Goal: Task Accomplishment & Management: Use online tool/utility

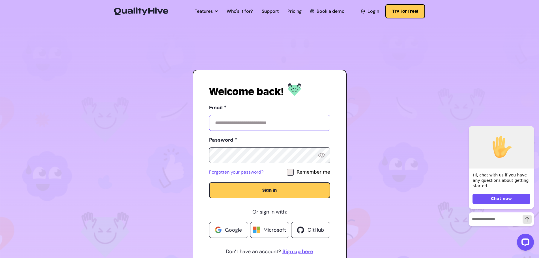
click at [243, 123] on input "Email *" at bounding box center [269, 123] width 121 height 16
click at [224, 102] on div "Welcome back!" at bounding box center [269, 94] width 121 height 17
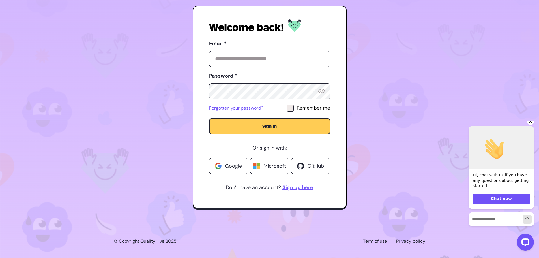
scroll to position [64, 0]
click at [533, 125] on icon "Hide greeting" at bounding box center [530, 121] width 7 height 7
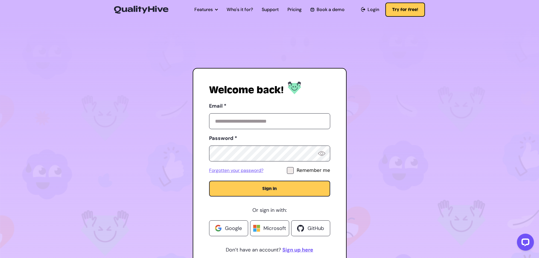
scroll to position [0, 0]
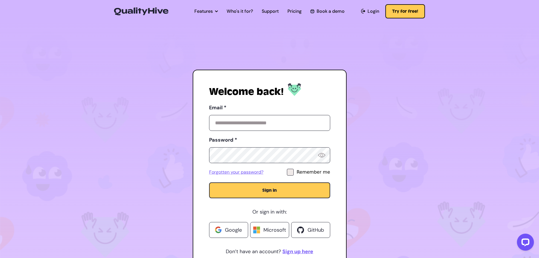
click at [260, 115] on div "Email *" at bounding box center [269, 117] width 121 height 28
click at [261, 122] on input "Email *" at bounding box center [269, 123] width 121 height 16
paste input "**********"
type input "**********"
click at [209, 182] on button "Sign in" at bounding box center [269, 190] width 121 height 16
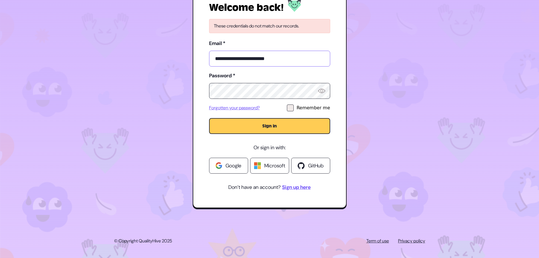
click at [292, 60] on input "**********" at bounding box center [269, 59] width 121 height 16
click at [321, 92] on img at bounding box center [321, 90] width 7 height 5
click at [225, 57] on input "**********" at bounding box center [269, 59] width 121 height 16
click at [284, 60] on input "**********" at bounding box center [269, 59] width 121 height 16
paste input "**********"
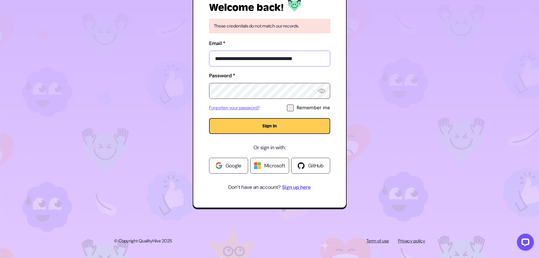
type input "**********"
click at [293, 77] on label "Password *" at bounding box center [269, 75] width 121 height 9
click at [292, 107] on icon at bounding box center [290, 107] width 4 height 3
click at [283, 121] on button "Sign in" at bounding box center [269, 126] width 121 height 16
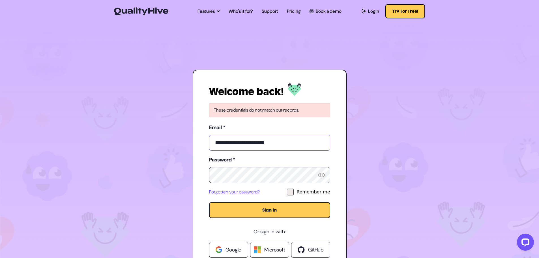
click at [275, 141] on input "**********" at bounding box center [269, 143] width 121 height 16
click at [276, 141] on input "**********" at bounding box center [269, 143] width 121 height 16
click at [336, 118] on div "**********" at bounding box center [270, 181] width 154 height 222
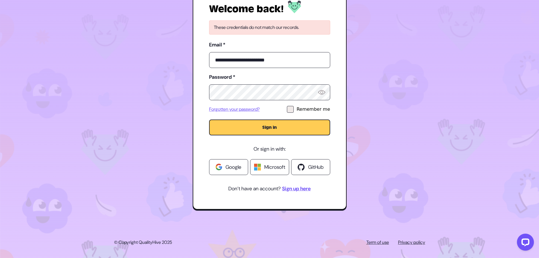
scroll to position [84, 0]
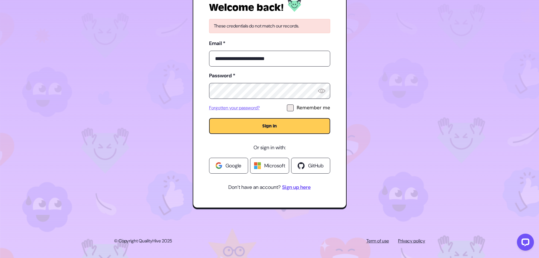
click at [149, 241] on p "© Copyright QualityHive 2025" at bounding box center [143, 240] width 58 height 7
click at [274, 236] on footer "© Copyright QualityHive 2025 Term of use Privacy policy" at bounding box center [269, 241] width 539 height 34
drag, startPoint x: 355, startPoint y: 239, endPoint x: 450, endPoint y: 235, distance: 94.8
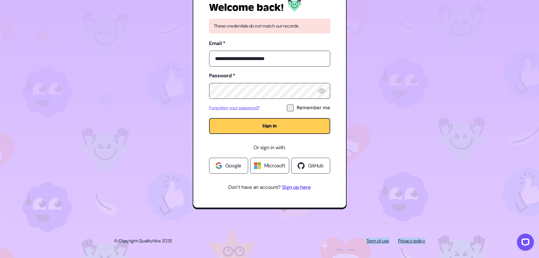
click at [450, 235] on footer "© Copyright QualityHive 2025 Term of use Privacy policy" at bounding box center [269, 241] width 539 height 34
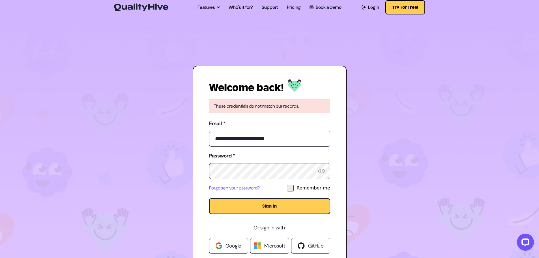
scroll to position [0, 0]
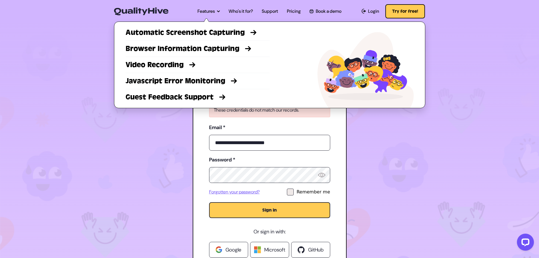
click at [367, 82] on img at bounding box center [365, 70] width 96 height 76
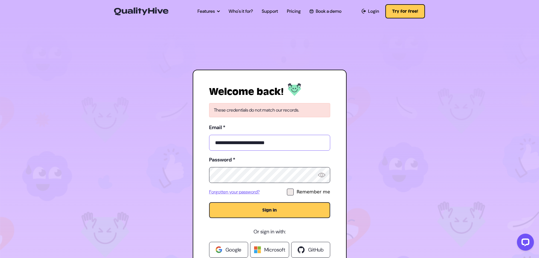
click at [290, 141] on input "**********" at bounding box center [269, 143] width 121 height 16
paste input "email"
type input "**********"
click at [338, 165] on div "**********" at bounding box center [270, 181] width 154 height 222
click at [293, 190] on div at bounding box center [290, 191] width 7 height 7
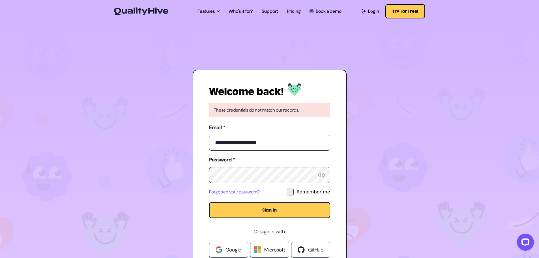
click at [284, 208] on button "Sign in" at bounding box center [269, 210] width 121 height 16
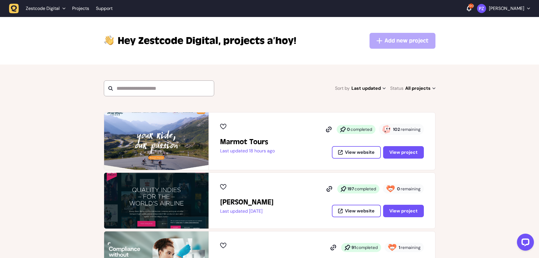
click at [473, 6] on div "190" at bounding box center [470, 5] width 5 height 5
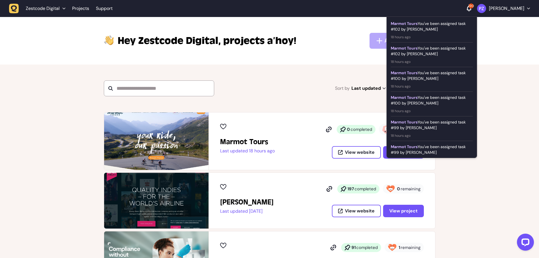
click at [473, 6] on div "190" at bounding box center [470, 5] width 5 height 5
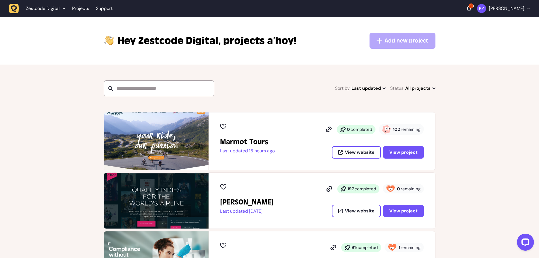
click at [272, 39] on p "Hey Zestcode Digital, projects a’hoy!" at bounding box center [207, 41] width 178 height 14
click at [323, 37] on div "Hey Zestcode Digital, projects a’hoy! Add new project You don't have enough per…" at bounding box center [269, 41] width 331 height 16
drag, startPoint x: 120, startPoint y: 40, endPoint x: 315, endPoint y: 33, distance: 195.2
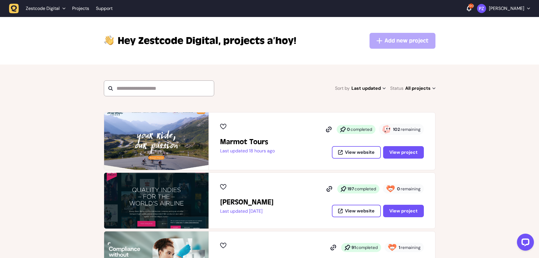
click at [315, 33] on div "Hey Zestcode Digital, projects a’hoy! Add new project You don't have enough per…" at bounding box center [269, 41] width 331 height 16
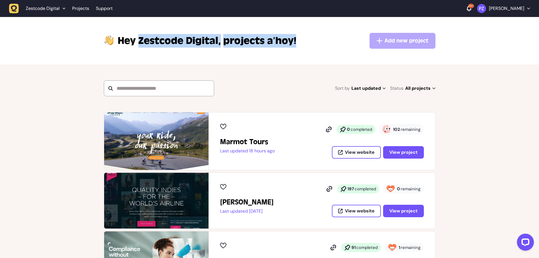
drag, startPoint x: 294, startPoint y: 39, endPoint x: 135, endPoint y: 34, distance: 159.8
click at [135, 34] on div "Hey Zestcode Digital, projects a’hoy! Add new project You don't have enough per…" at bounding box center [269, 41] width 331 height 16
drag, startPoint x: 116, startPoint y: 41, endPoint x: 293, endPoint y: 39, distance: 177.0
click at [293, 39] on h1 "Hey Zestcode Digital, projects a’hoy!" at bounding box center [200, 41] width 192 height 14
click at [312, 37] on div "Hey Zestcode Digital, projects a’hoy! Add new project You don't have enough per…" at bounding box center [269, 41] width 331 height 16
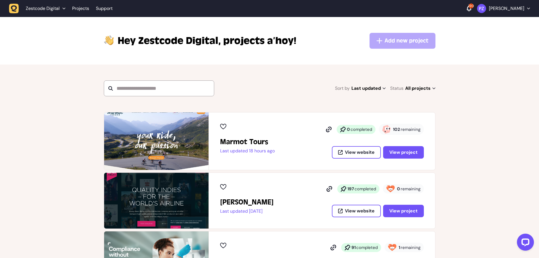
drag, startPoint x: 301, startPoint y: 38, endPoint x: 238, endPoint y: 41, distance: 62.6
click at [238, 41] on div "Hey Zestcode Digital, projects a’hoy! Add new project You don't have enough per…" at bounding box center [269, 41] width 331 height 16
click at [232, 41] on p "Hey Zestcode Digital, projects a’hoy!" at bounding box center [207, 41] width 178 height 14
click at [120, 39] on span "Hey Zestcode Digital," at bounding box center [169, 41] width 103 height 14
drag, startPoint x: 119, startPoint y: 38, endPoint x: 295, endPoint y: 40, distance: 176.7
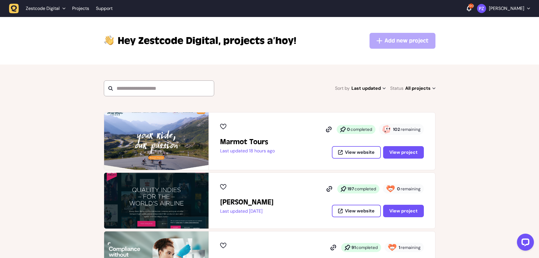
click at [295, 40] on p "Hey Zestcode Digital, projects a’hoy!" at bounding box center [207, 41] width 178 height 14
click at [288, 42] on p "Hey Zestcode Digital, projects a’hoy!" at bounding box center [207, 41] width 178 height 14
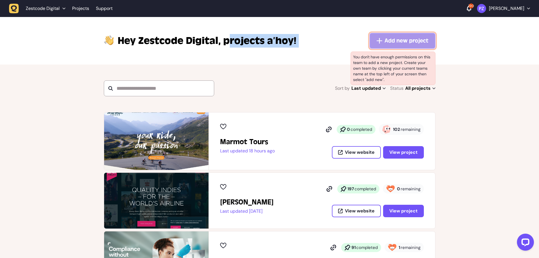
click at [384, 46] on button "Add new project" at bounding box center [402, 41] width 66 height 16
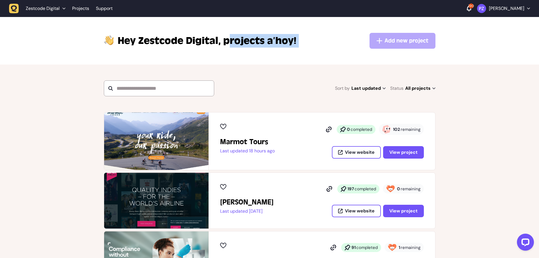
click at [334, 46] on div "Hey Zestcode Digital, projects a’hoy! Add new project You don't have enough per…" at bounding box center [269, 41] width 331 height 16
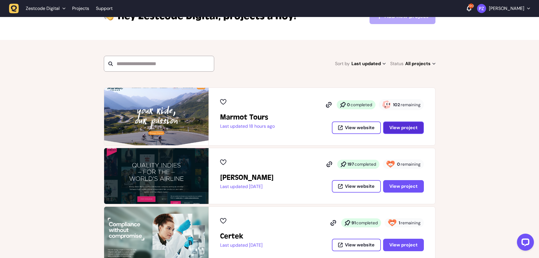
scroll to position [57, 0]
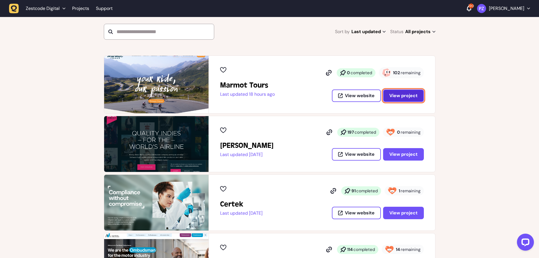
click at [397, 98] on span "View project" at bounding box center [403, 95] width 28 height 5
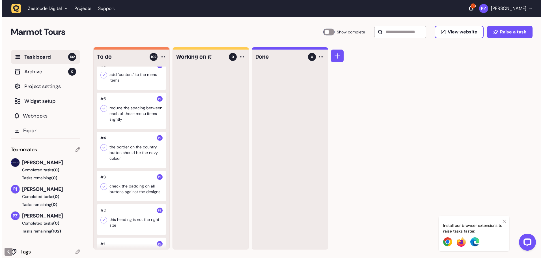
scroll to position [3579, 0]
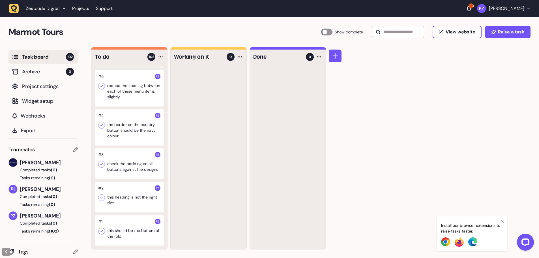
click at [120, 228] on div at bounding box center [129, 230] width 69 height 31
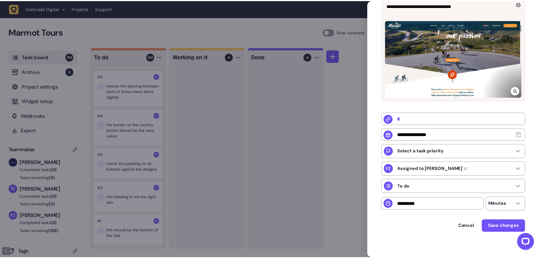
scroll to position [88, 0]
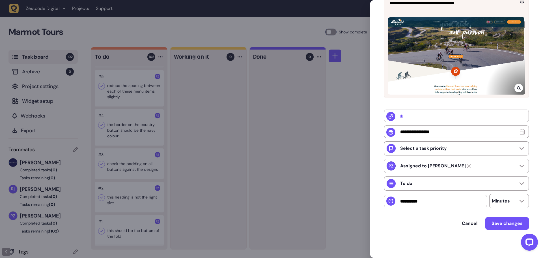
click at [349, 90] on div at bounding box center [271, 129] width 543 height 258
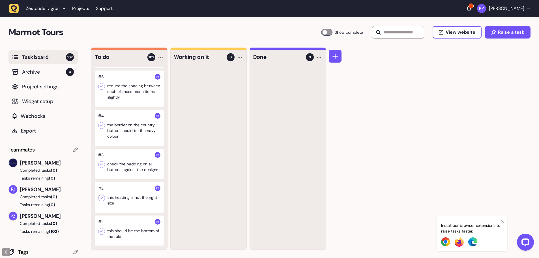
scroll to position [0, 0]
click at [333, 54] on icon at bounding box center [335, 56] width 6 height 6
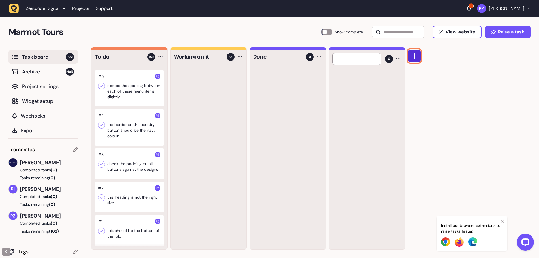
click at [413, 56] on icon at bounding box center [414, 56] width 6 height 6
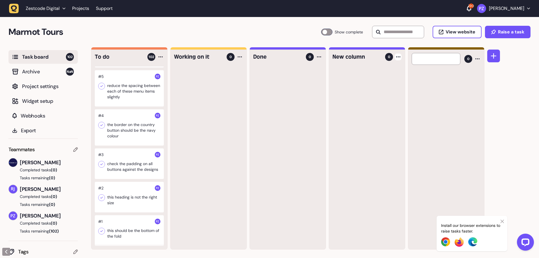
click at [399, 55] on div at bounding box center [397, 56] width 7 height 7
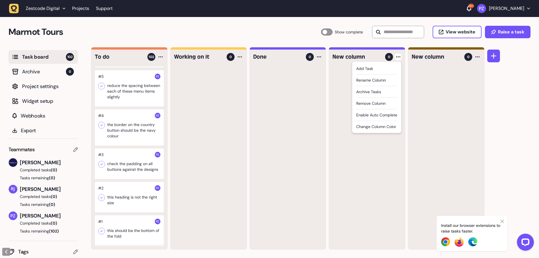
click at [374, 100] on li "Remove column" at bounding box center [376, 104] width 41 height 12
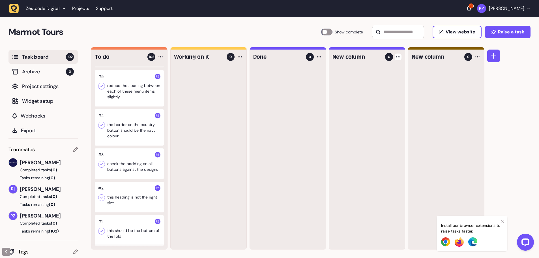
click at [398, 57] on icon at bounding box center [398, 56] width 4 height 1
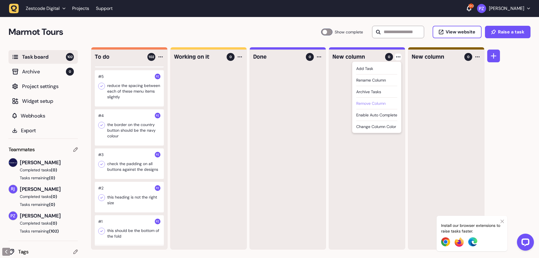
click at [378, 103] on div "Remove column" at bounding box center [376, 103] width 41 height 6
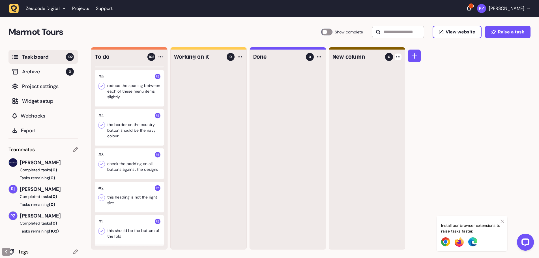
click at [398, 59] on div at bounding box center [397, 56] width 7 height 7
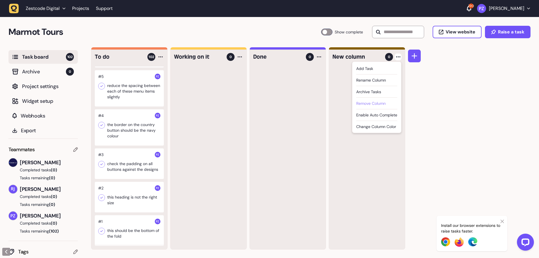
click at [375, 105] on div "Remove column" at bounding box center [376, 103] width 41 height 6
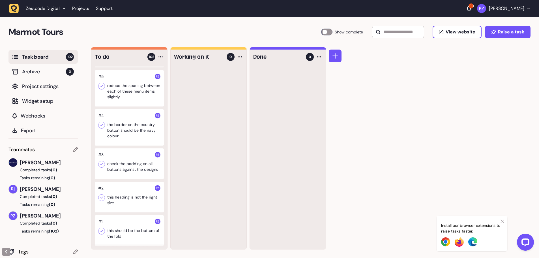
click at [361, 107] on div "To do 102 #102 when you have clicked on these drop down arrows if you click the…" at bounding box center [315, 152] width 448 height 210
click at [335, 53] on icon at bounding box center [335, 56] width 6 height 6
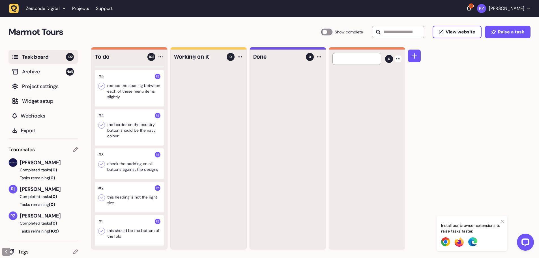
click at [398, 58] on div at bounding box center [397, 58] width 7 height 7
click at [398, 58] on div at bounding box center [397, 56] width 7 height 7
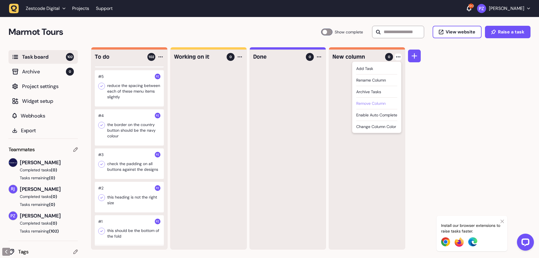
click at [378, 101] on div "Remove column" at bounding box center [376, 103] width 41 height 6
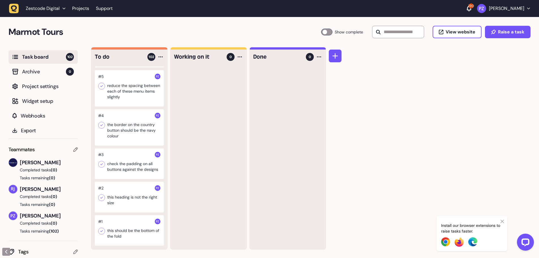
scroll to position [3579, 0]
click at [125, 235] on div at bounding box center [129, 230] width 69 height 31
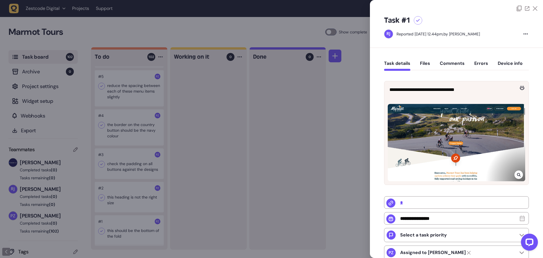
click at [278, 86] on div at bounding box center [271, 129] width 543 height 258
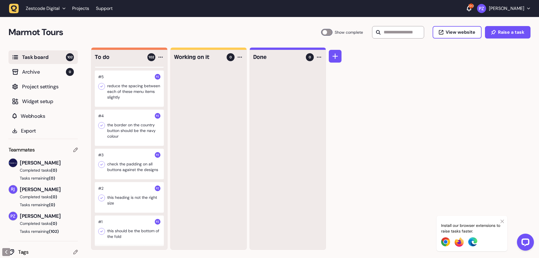
click at [209, 37] on h2 "Marmot Tours" at bounding box center [164, 32] width 312 height 14
click at [120, 232] on div at bounding box center [129, 230] width 69 height 31
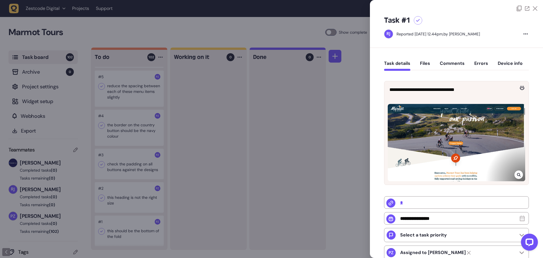
click at [518, 87] on div at bounding box center [522, 87] width 8 height 8
click at [520, 87] on icon at bounding box center [522, 88] width 5 height 3
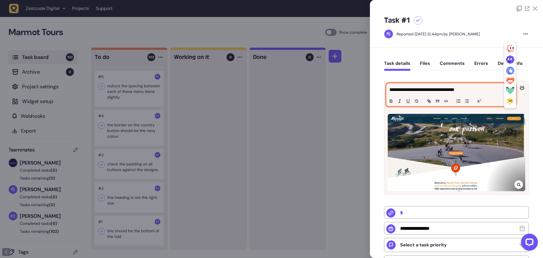
click at [484, 87] on p "**********" at bounding box center [450, 89] width 122 height 7
click at [495, 91] on p "**********" at bounding box center [450, 89] width 122 height 7
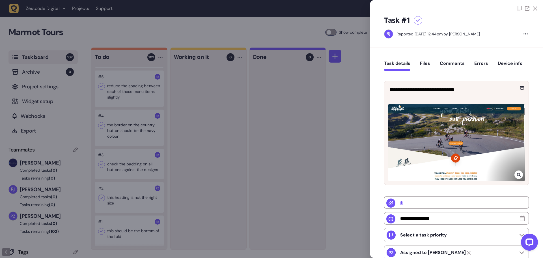
click at [519, 96] on div "**********" at bounding box center [456, 89] width 144 height 17
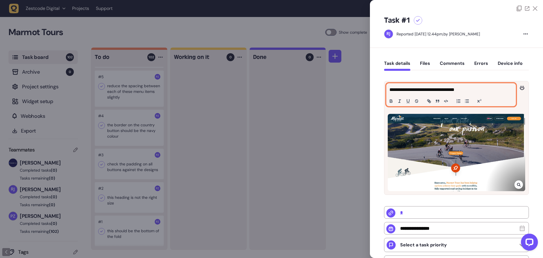
click at [457, 88] on p "**********" at bounding box center [450, 89] width 122 height 7
click at [474, 88] on p "**********" at bounding box center [450, 89] width 122 height 7
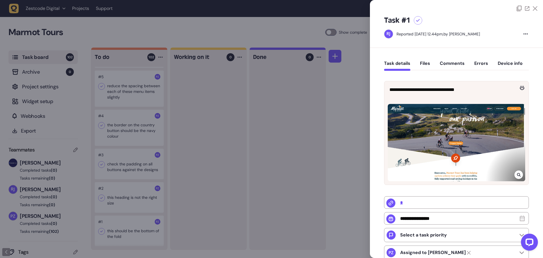
click at [522, 98] on div "**********" at bounding box center [456, 89] width 144 height 17
click at [453, 159] on icon at bounding box center [455, 158] width 4 height 4
click at [451, 160] on icon at bounding box center [455, 157] width 9 height 9
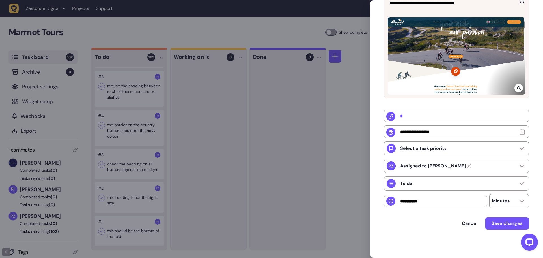
click at [473, 140] on ul "* Select a task priority Assigned to Paris Zisis To do Minutes" at bounding box center [456, 158] width 145 height 98
click at [470, 146] on div "Select a task priority" at bounding box center [456, 148] width 145 height 14
click at [532, 147] on div "**********" at bounding box center [456, 109] width 173 height 296
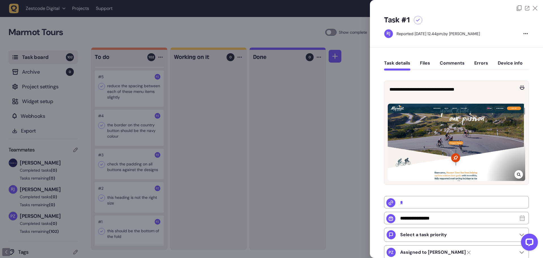
scroll to position [0, 0]
click at [426, 63] on button "Files" at bounding box center [425, 66] width 10 height 10
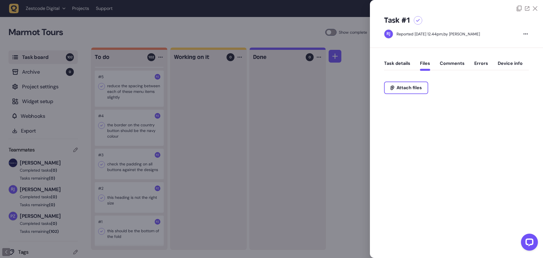
click at [450, 63] on button "Comments" at bounding box center [452, 66] width 25 height 10
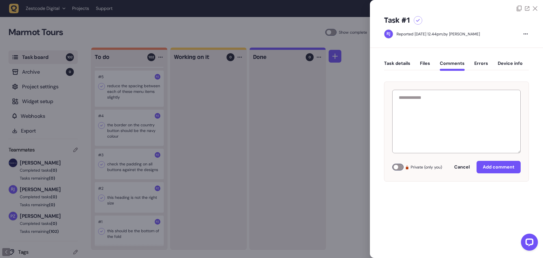
click at [479, 62] on button "Errors" at bounding box center [481, 66] width 14 height 10
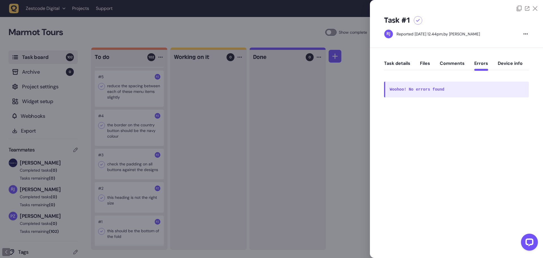
click at [504, 64] on button "Device info" at bounding box center [510, 66] width 25 height 10
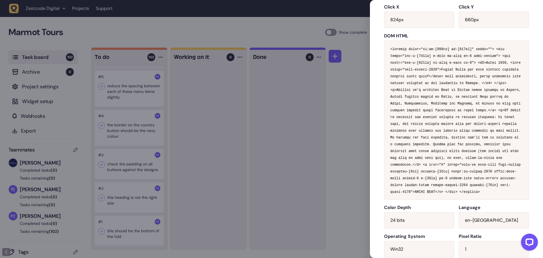
scroll to position [22, 0]
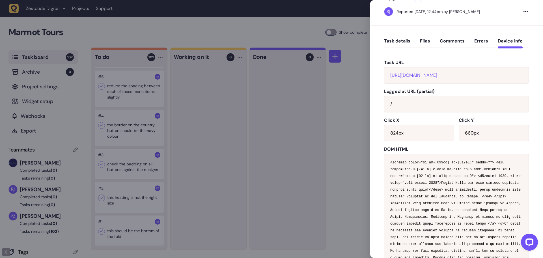
click at [396, 41] on button "Task details" at bounding box center [397, 43] width 26 height 10
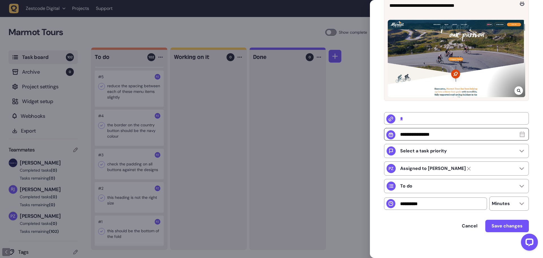
scroll to position [88, 0]
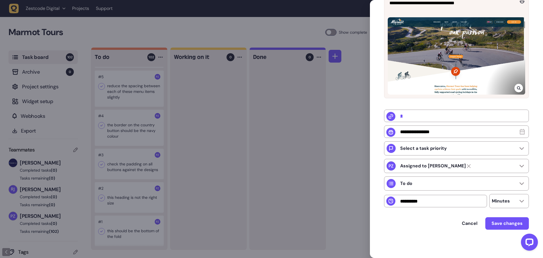
click at [391, 114] on icon at bounding box center [390, 116] width 5 height 5
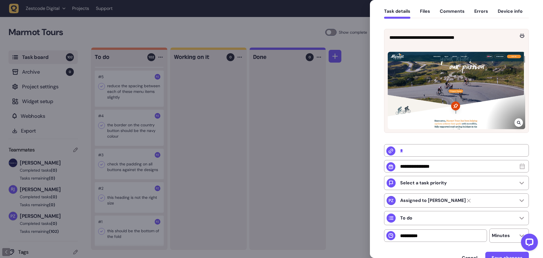
scroll to position [0, 0]
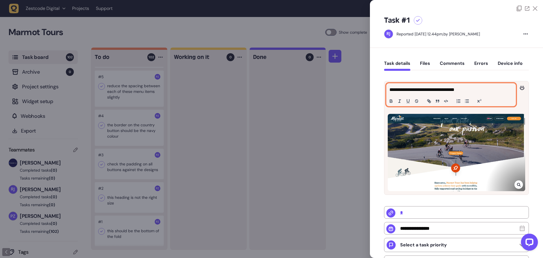
click at [430, 89] on p "**********" at bounding box center [450, 89] width 122 height 7
copy p "*******"
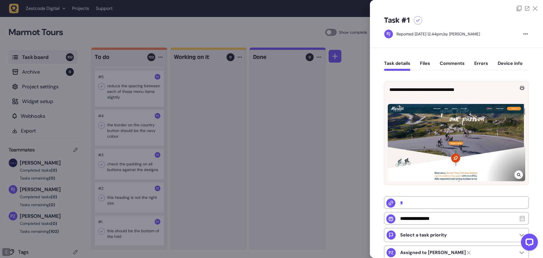
click at [521, 98] on div "**********" at bounding box center [456, 89] width 144 height 17
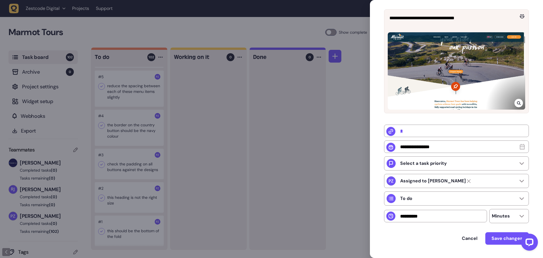
scroll to position [88, 0]
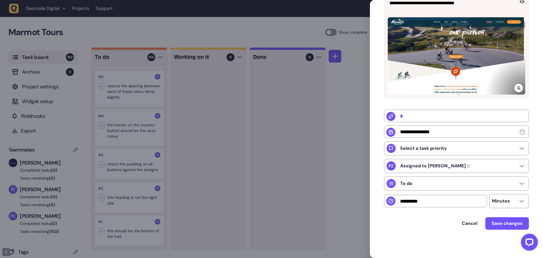
click at [432, 215] on div "**********" at bounding box center [456, 114] width 145 height 257
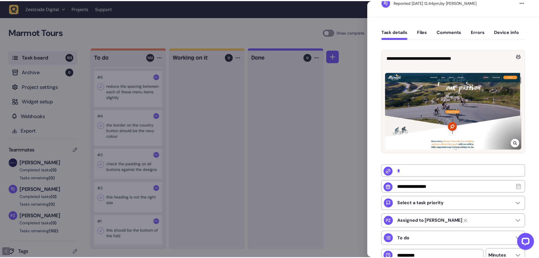
scroll to position [0, 0]
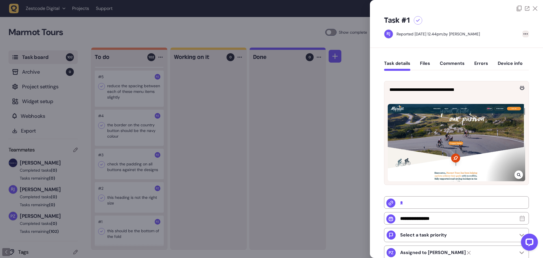
click at [526, 34] on icon at bounding box center [525, 33] width 4 height 1
click at [538, 28] on div "Task #1 Reported September 10, 2025 at 12.44pm, by Riki-leigh Jones Delete task…" at bounding box center [456, 29] width 173 height 36
click at [528, 33] on div "Task #1 Reported September 10, 2025 at 12.44pm, by Riki-leigh Jones" at bounding box center [456, 29] width 173 height 36
click at [526, 33] on div at bounding box center [525, 34] width 7 height 7
click at [537, 28] on div "Task #1 Reported September 10, 2025 at 12.44pm, by Riki-leigh Jones Delete task…" at bounding box center [456, 29] width 173 height 36
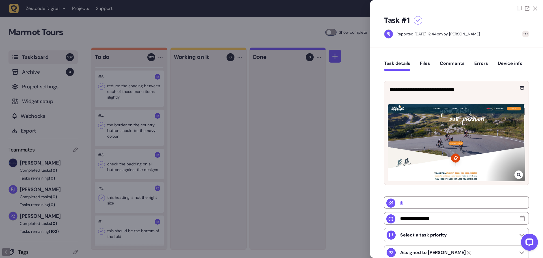
click at [524, 34] on icon at bounding box center [525, 33] width 4 height 1
click at [534, 27] on div "Task #1 Reported September 10, 2025 at 12.44pm, by Riki-leigh Jones Delete task…" at bounding box center [456, 29] width 173 height 36
drag, startPoint x: 213, startPoint y: 131, endPoint x: 160, endPoint y: 210, distance: 95.8
drag, startPoint x: 160, startPoint y: 210, endPoint x: 457, endPoint y: 158, distance: 301.7
click at [457, 158] on icon at bounding box center [455, 157] width 9 height 9
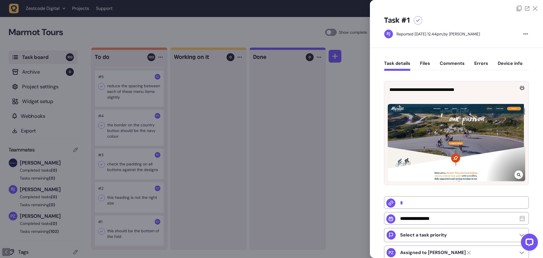
click at [457, 158] on icon at bounding box center [455, 157] width 9 height 9
click at [453, 154] on icon at bounding box center [455, 157] width 9 height 9
click at [516, 169] on div at bounding box center [456, 142] width 137 height 77
click at [515, 176] on div at bounding box center [518, 174] width 8 height 8
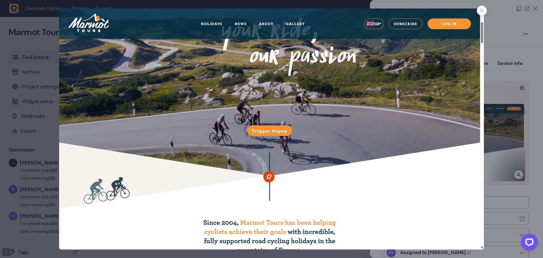
click at [268, 179] on icon at bounding box center [268, 176] width 11 height 11
click at [278, 102] on img at bounding box center [271, 128] width 425 height 241
click at [509, 88] on div at bounding box center [271, 129] width 543 height 258
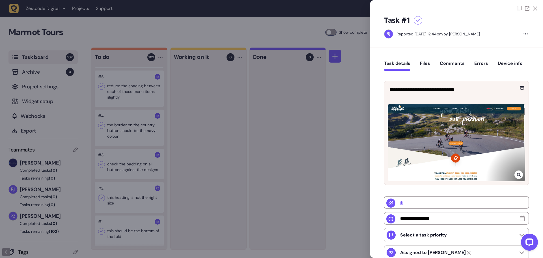
click at [461, 154] on div at bounding box center [456, 142] width 137 height 77
click at [502, 156] on div at bounding box center [456, 142] width 137 height 77
click at [515, 176] on div at bounding box center [518, 174] width 8 height 8
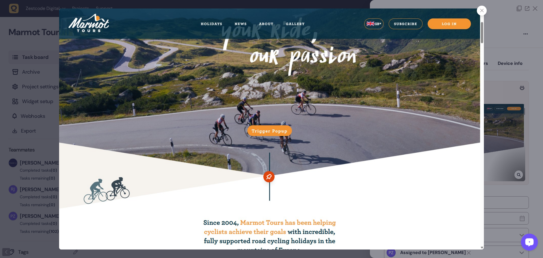
click at [486, 8] on div at bounding box center [271, 129] width 543 height 258
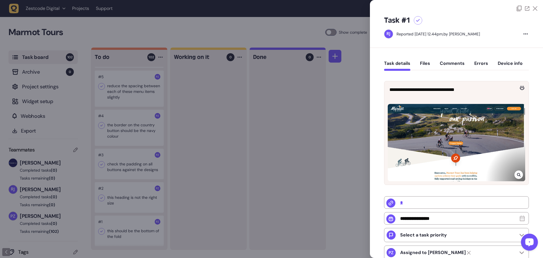
click at [484, 10] on div at bounding box center [456, 9] width 162 height 6
click at [158, 108] on div at bounding box center [271, 129] width 543 height 258
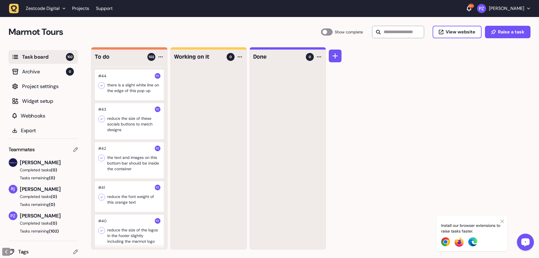
scroll to position [1882, 0]
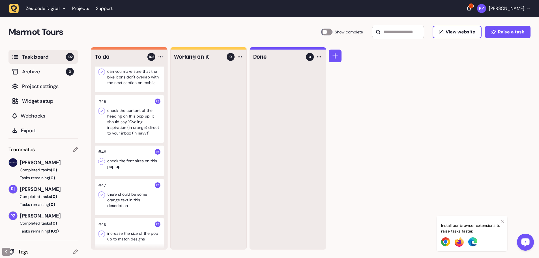
click at [168, 168] on div "To do 102 #102 when you have clicked on these drop down arrows if you click the…" at bounding box center [208, 148] width 235 height 202
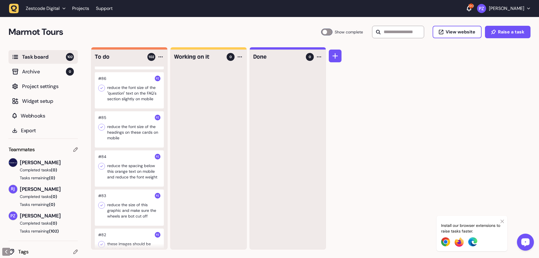
scroll to position [0, 0]
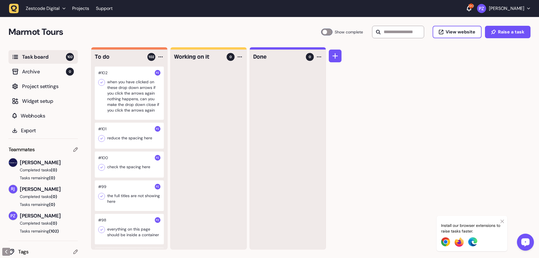
click at [139, 89] on div at bounding box center [129, 92] width 69 height 53
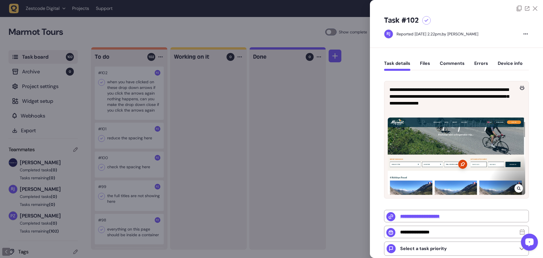
click at [158, 73] on div at bounding box center [271, 129] width 543 height 258
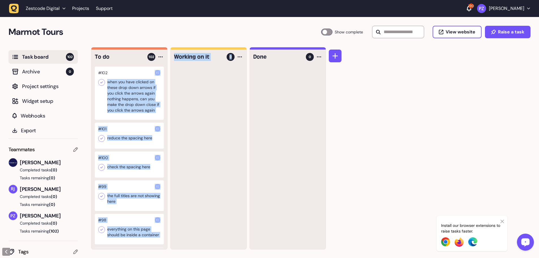
drag, startPoint x: 167, startPoint y: 74, endPoint x: 178, endPoint y: 208, distance: 135.3
click at [170, 223] on div "To do 102 #102 when you have clicked on these drop down arrows if you click the…" at bounding box center [208, 148] width 235 height 202
click at [165, 98] on div "#102 when you have clicked on these drop down arrows if you click the arrows ag…" at bounding box center [129, 157] width 76 height 182
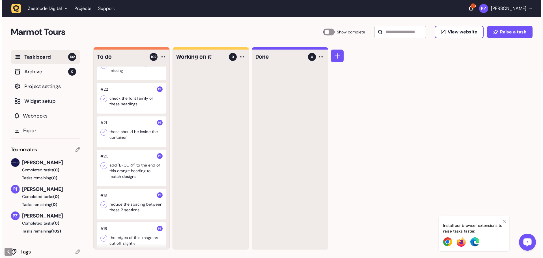
scroll to position [3579, 0]
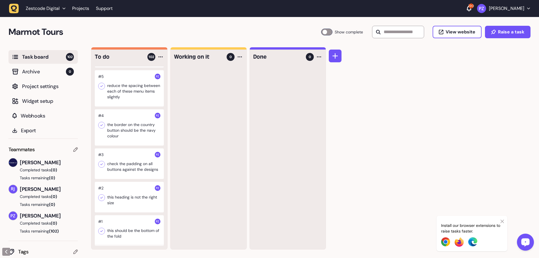
click at [115, 230] on div at bounding box center [129, 230] width 69 height 31
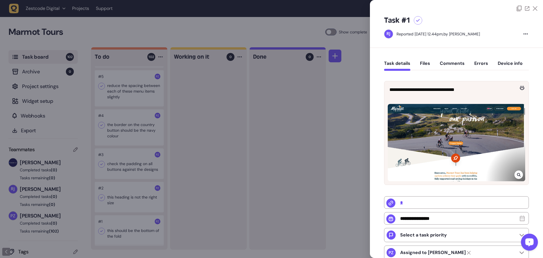
click at [537, 89] on div "**********" at bounding box center [456, 196] width 173 height 296
click at [474, 149] on div at bounding box center [456, 142] width 137 height 77
click at [468, 150] on div at bounding box center [456, 142] width 137 height 77
click at [518, 174] on icon at bounding box center [519, 175] width 4 height 4
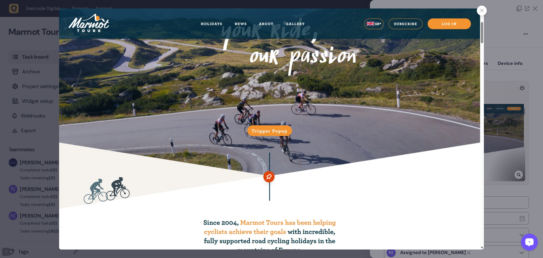
click at [482, 11] on icon at bounding box center [482, 11] width 4 height 4
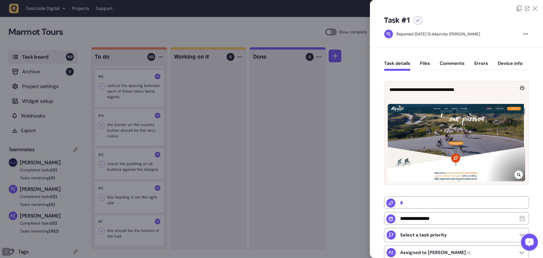
click at [533, 10] on icon at bounding box center [535, 8] width 5 height 5
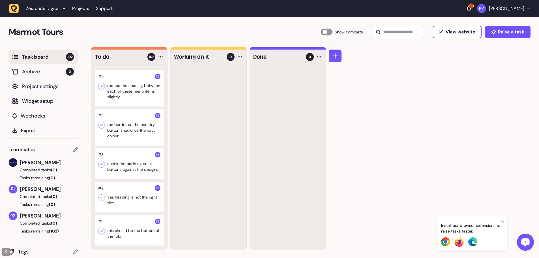
click at [118, 199] on div at bounding box center [129, 197] width 69 height 31
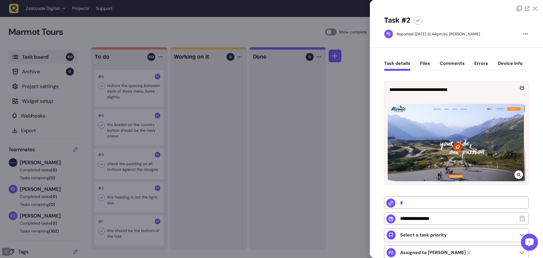
click at [519, 174] on icon at bounding box center [519, 174] width 4 height 5
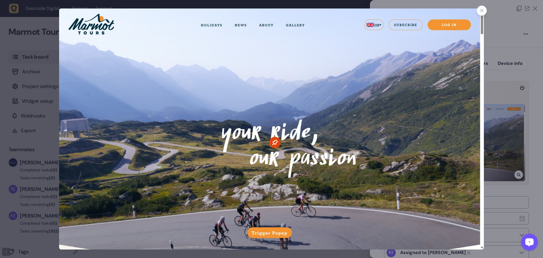
click at [483, 12] on div at bounding box center [482, 11] width 10 height 10
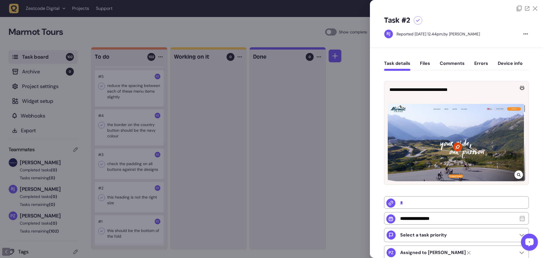
click at [533, 10] on icon at bounding box center [535, 8] width 5 height 5
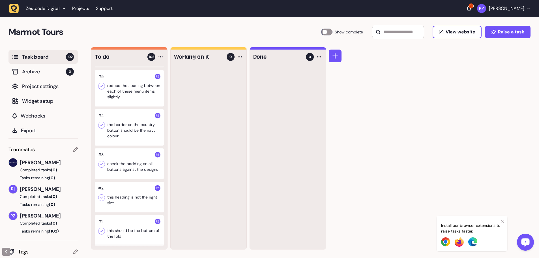
click at [126, 166] on div at bounding box center [129, 163] width 69 height 31
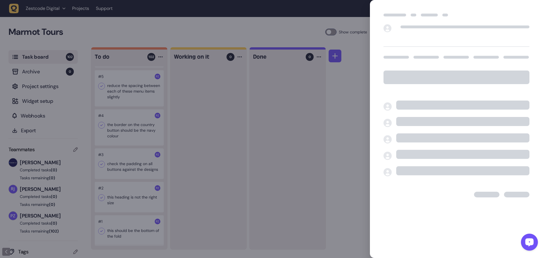
click at [332, 147] on div at bounding box center [271, 129] width 543 height 258
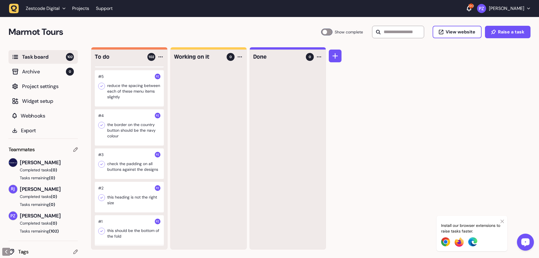
click at [126, 169] on div at bounding box center [129, 163] width 69 height 31
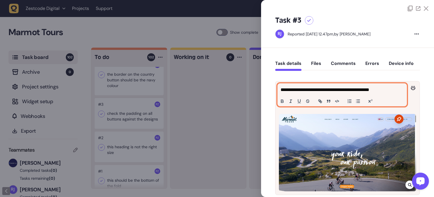
click at [348, 91] on p "**********" at bounding box center [342, 89] width 122 height 7
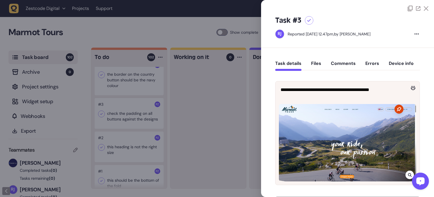
click at [420, 77] on div "**********" at bounding box center [347, 196] width 173 height 296
click at [202, 77] on div at bounding box center [217, 98] width 434 height 197
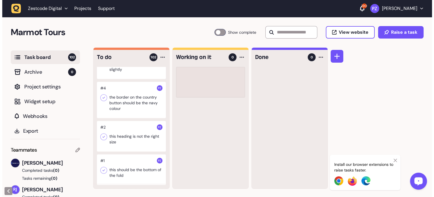
scroll to position [3595, 0]
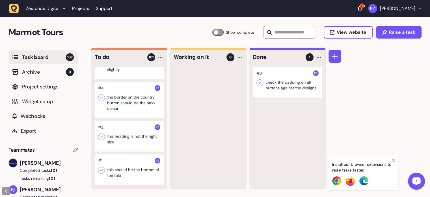
click at [260, 83] on icon at bounding box center [260, 83] width 3 height 2
click at [130, 102] on div at bounding box center [129, 100] width 69 height 36
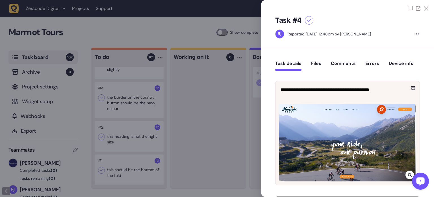
click at [422, 7] on div at bounding box center [418, 9] width 21 height 6
click at [425, 8] on icon at bounding box center [426, 8] width 5 height 5
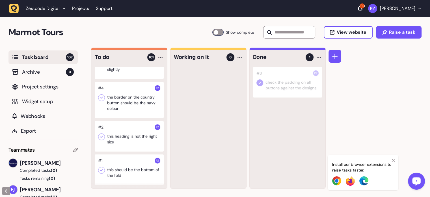
click at [289, 78] on div at bounding box center [287, 82] width 69 height 31
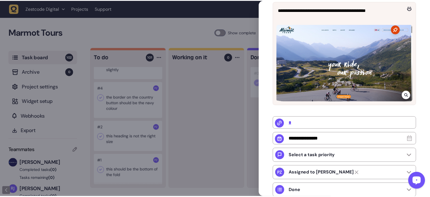
scroll to position [148, 0]
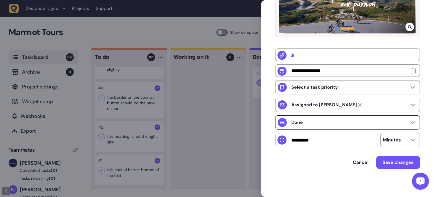
click at [395, 124] on div "Done" at bounding box center [347, 122] width 145 height 14
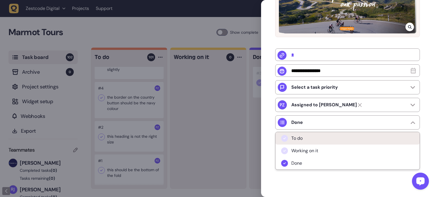
click at [320, 141] on li "To do" at bounding box center [348, 138] width 144 height 12
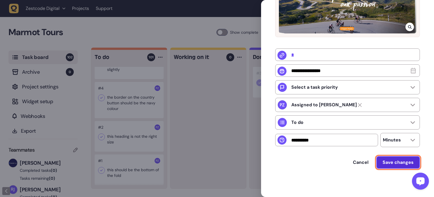
click at [398, 161] on span "Save changes" at bounding box center [398, 162] width 31 height 5
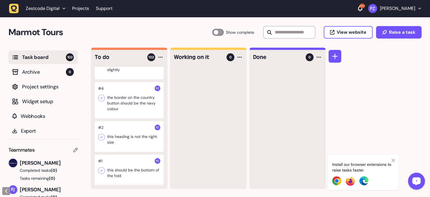
scroll to position [3572, 0]
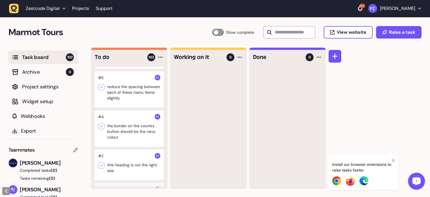
click at [100, 57] on icon at bounding box center [102, 54] width 6 height 6
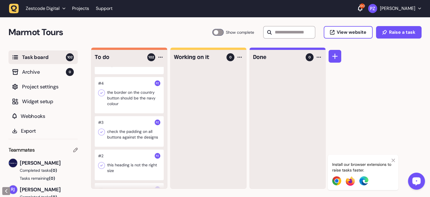
click at [101, 135] on icon at bounding box center [102, 132] width 6 height 6
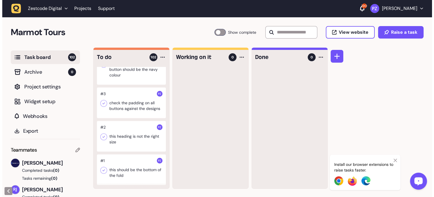
scroll to position [3600, 0]
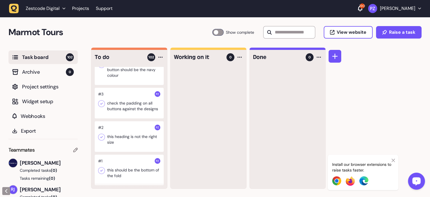
click at [129, 118] on div at bounding box center [129, 103] width 69 height 31
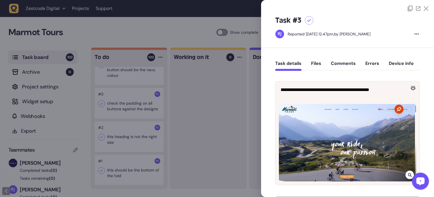
click at [424, 6] on div at bounding box center [418, 9] width 21 height 6
click at [422, 7] on div at bounding box center [418, 9] width 21 height 6
click at [424, 9] on icon at bounding box center [426, 8] width 5 height 5
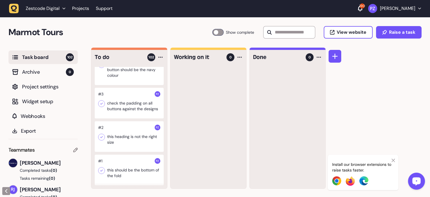
click at [128, 85] on div at bounding box center [129, 67] width 69 height 36
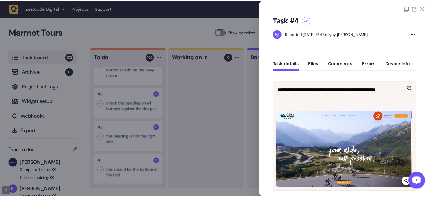
scroll to position [28, 0]
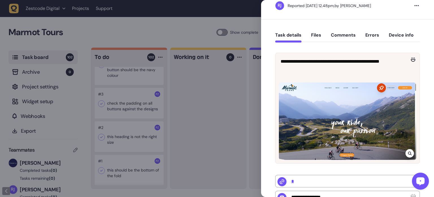
click at [349, 110] on div at bounding box center [347, 120] width 137 height 77
click at [209, 108] on div at bounding box center [217, 98] width 434 height 197
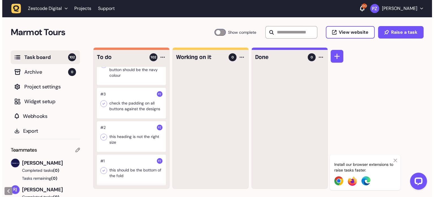
scroll to position [3628, 0]
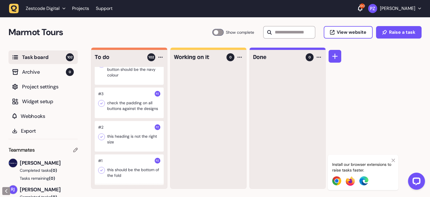
click at [123, 161] on div at bounding box center [129, 169] width 69 height 31
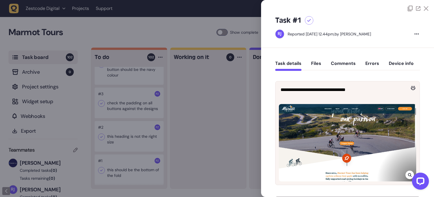
click at [209, 101] on div at bounding box center [217, 98] width 434 height 197
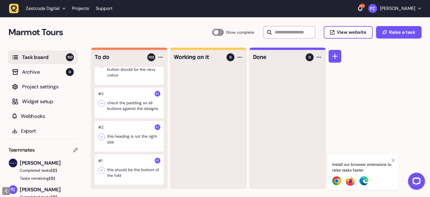
click at [124, 140] on div at bounding box center [129, 136] width 69 height 31
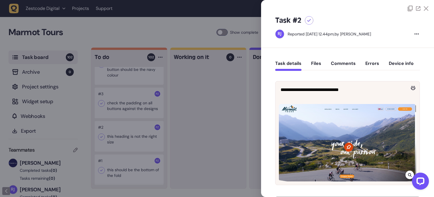
click at [216, 123] on div at bounding box center [217, 98] width 434 height 197
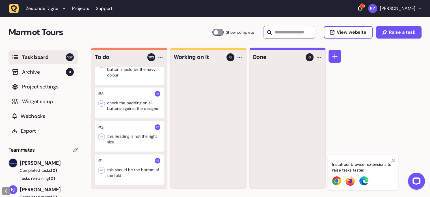
click at [133, 106] on div at bounding box center [129, 102] width 69 height 31
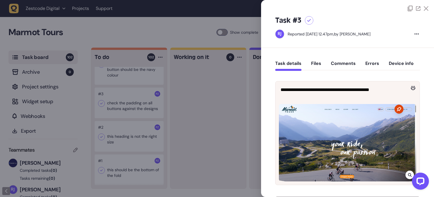
click at [422, 8] on div at bounding box center [418, 9] width 21 height 6
click at [424, 8] on icon at bounding box center [426, 8] width 5 height 5
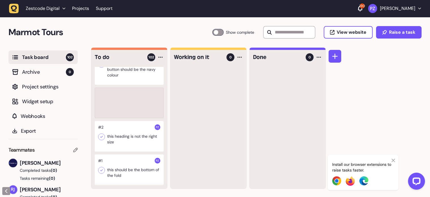
scroll to position [3595, 0]
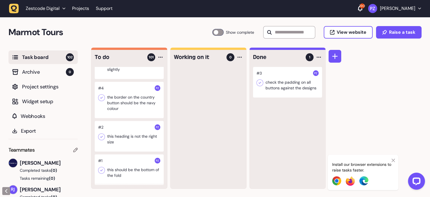
click at [261, 82] on icon at bounding box center [260, 83] width 6 height 6
click at [124, 98] on div at bounding box center [129, 100] width 69 height 36
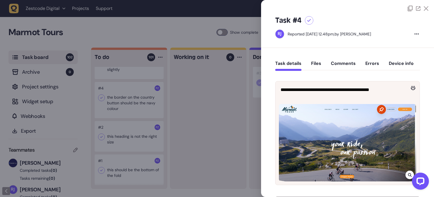
click at [424, 10] on icon at bounding box center [426, 8] width 5 height 5
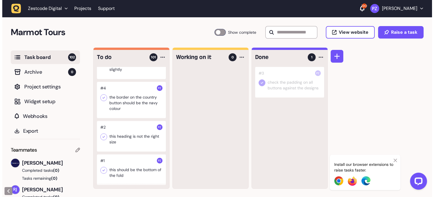
scroll to position [3567, 0]
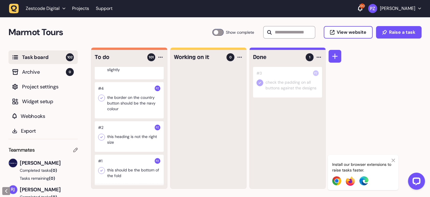
click at [117, 118] on div at bounding box center [129, 100] width 69 height 36
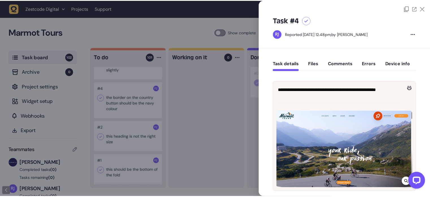
scroll to position [57, 0]
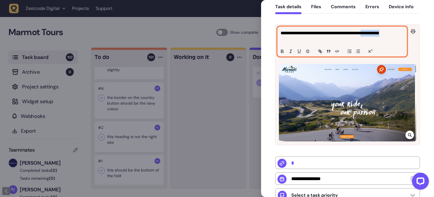
drag, startPoint x: 382, startPoint y: 33, endPoint x: 296, endPoint y: 38, distance: 86.1
click at [296, 38] on p "**********" at bounding box center [342, 37] width 122 height 14
copy p "**********"
click at [374, 35] on p "**********" at bounding box center [342, 37] width 122 height 14
drag, startPoint x: 382, startPoint y: 33, endPoint x: 294, endPoint y: 39, distance: 87.9
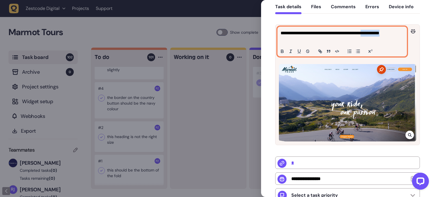
click at [294, 39] on p "**********" at bounding box center [342, 37] width 122 height 14
copy p "**********"
click at [352, 41] on p "**********" at bounding box center [342, 37] width 122 height 14
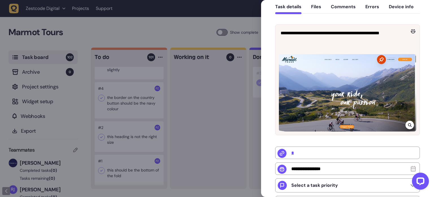
click at [232, 94] on div at bounding box center [217, 98] width 434 height 197
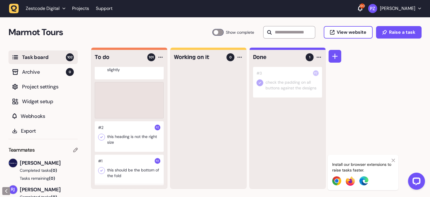
scroll to position [3556, 0]
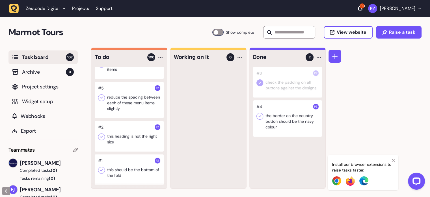
click at [260, 115] on icon at bounding box center [260, 116] width 6 height 6
click at [266, 148] on div "#3 check the padding on all buttons against the designs #4 the border on the co…" at bounding box center [288, 127] width 76 height 121
click at [121, 102] on div at bounding box center [129, 100] width 69 height 36
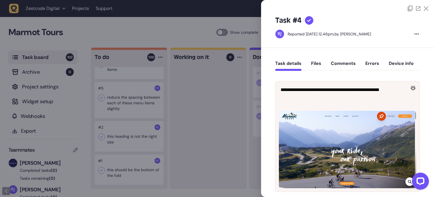
click at [424, 9] on icon at bounding box center [426, 8] width 5 height 5
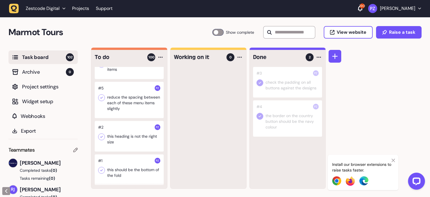
click at [118, 100] on div at bounding box center [129, 100] width 69 height 36
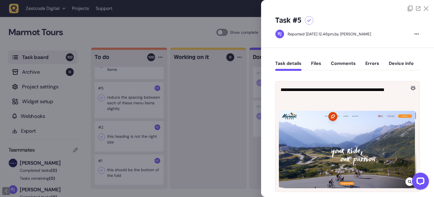
click at [426, 7] on icon at bounding box center [426, 8] width 5 height 5
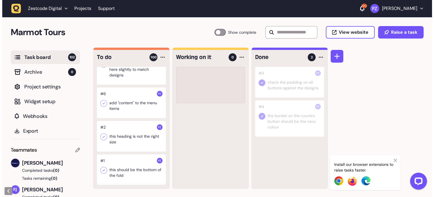
scroll to position [3517, 0]
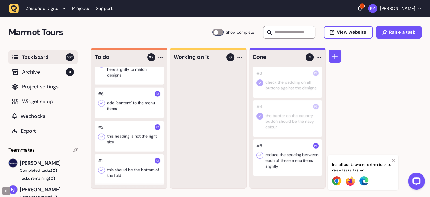
click at [259, 156] on icon at bounding box center [260, 155] width 6 height 6
click at [123, 103] on div at bounding box center [129, 102] width 69 height 31
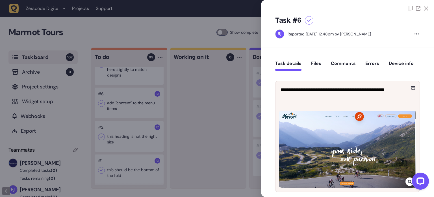
click at [428, 11] on div at bounding box center [347, 5] width 173 height 11
click at [427, 11] on div at bounding box center [347, 5] width 173 height 11
click at [424, 6] on icon at bounding box center [426, 8] width 5 height 5
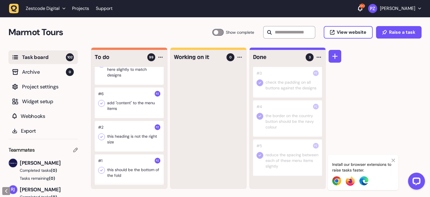
click at [120, 108] on div at bounding box center [129, 102] width 69 height 31
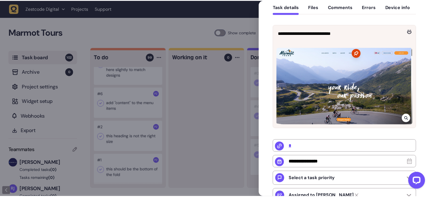
scroll to position [28, 0]
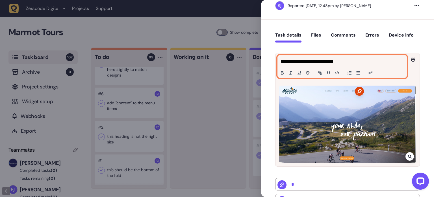
click at [301, 60] on p "**********" at bounding box center [342, 61] width 122 height 7
copy p "*******"
click at [342, 61] on p "**********" at bounding box center [342, 61] width 122 height 7
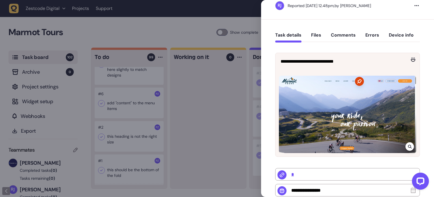
click at [243, 104] on div at bounding box center [217, 98] width 434 height 197
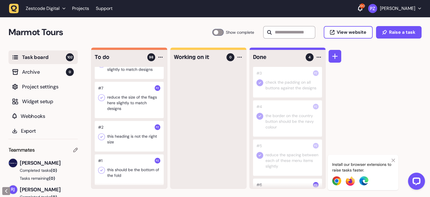
scroll to position [24, 0]
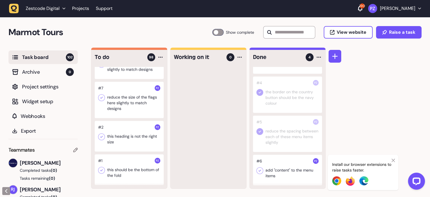
click at [260, 170] on icon at bounding box center [260, 170] width 3 height 2
click at [119, 104] on div at bounding box center [129, 100] width 69 height 36
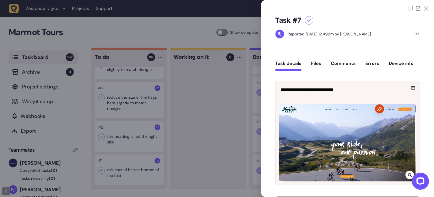
click at [196, 106] on div at bounding box center [217, 98] width 434 height 197
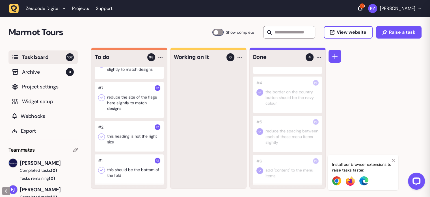
click at [143, 104] on div at bounding box center [129, 100] width 69 height 36
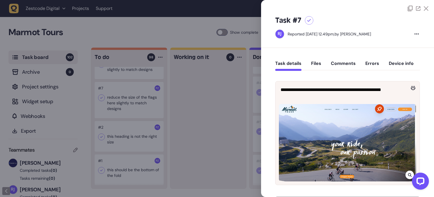
click at [426, 9] on icon at bounding box center [426, 8] width 5 height 5
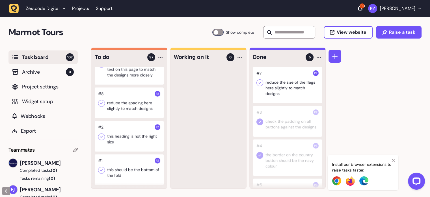
click at [264, 84] on div at bounding box center [287, 85] width 69 height 36
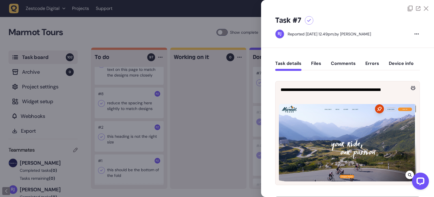
click at [260, 82] on div at bounding box center [217, 98] width 434 height 197
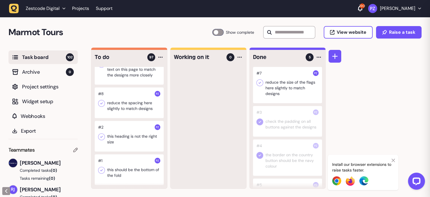
click at [258, 82] on icon at bounding box center [260, 83] width 6 height 6
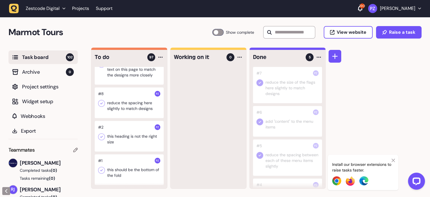
click at [221, 113] on div at bounding box center [208, 127] width 76 height 121
click at [127, 106] on div at bounding box center [129, 102] width 69 height 31
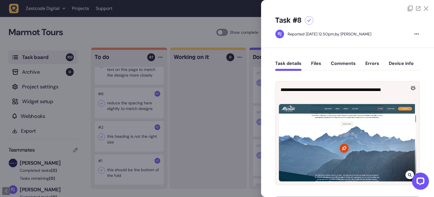
click at [254, 94] on div at bounding box center [217, 98] width 434 height 197
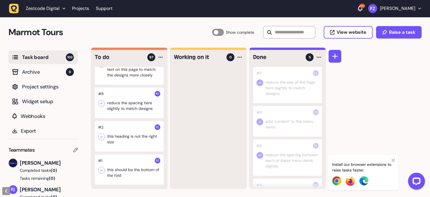
click at [135, 112] on div at bounding box center [129, 102] width 69 height 31
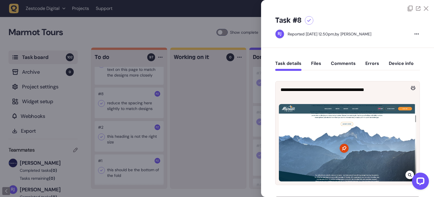
scroll to position [28, 0]
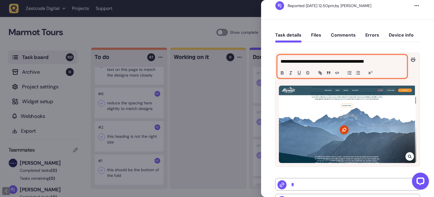
click at [363, 61] on p "**********" at bounding box center [342, 61] width 122 height 7
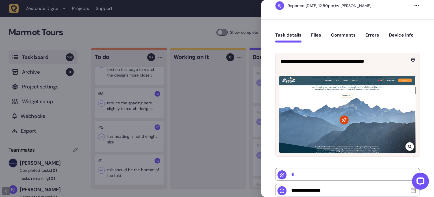
click at [338, 49] on div "**********" at bounding box center [347, 173] width 145 height 257
